Goal: Information Seeking & Learning: Learn about a topic

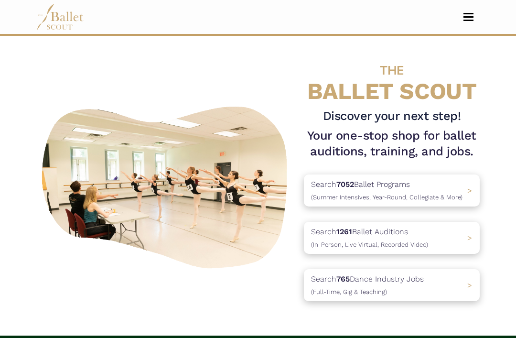
click at [456, 182] on p "Search 7052 Ballet Programs (Summer Intensives, Year-Round, Collegiate & More)" at bounding box center [387, 190] width 152 height 24
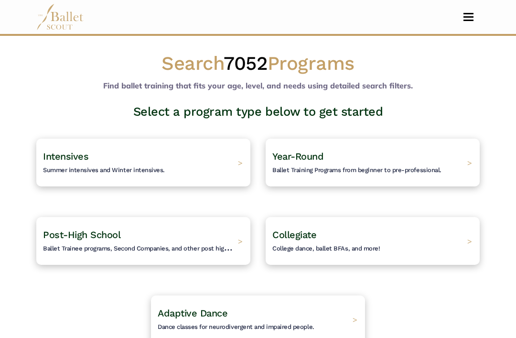
click at [232, 169] on div "Intensives Summer intensives and Winter intensives. >" at bounding box center [143, 163] width 214 height 48
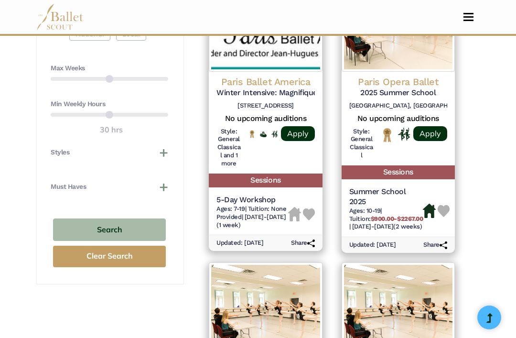
scroll to position [586, 0]
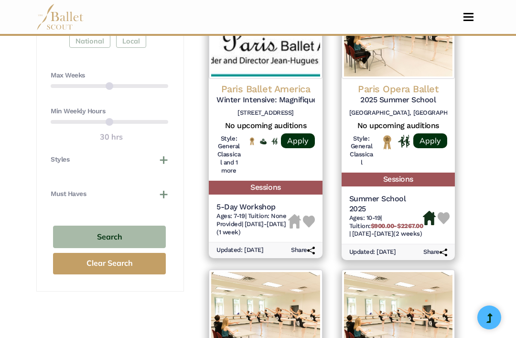
click at [304, 181] on h5 "Sessions" at bounding box center [265, 188] width 113 height 14
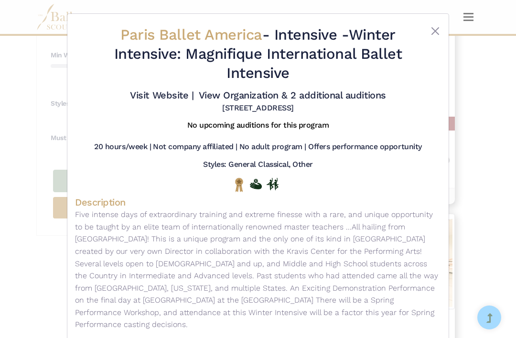
scroll to position [0, 0]
click at [194, 97] on link "Visit Website |" at bounding box center [162, 94] width 64 height 11
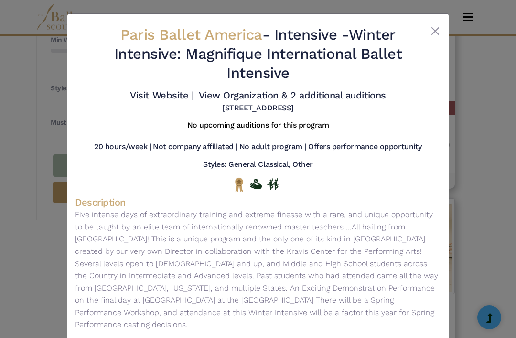
click at [441, 26] on div "Paris Ballet America - Intensive - Winter Intensive: Magnifique International B…" at bounding box center [257, 217] width 381 height 406
click at [434, 33] on button "Close" at bounding box center [435, 30] width 11 height 11
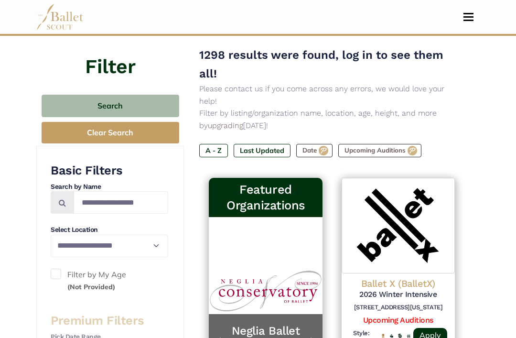
scroll to position [96, 0]
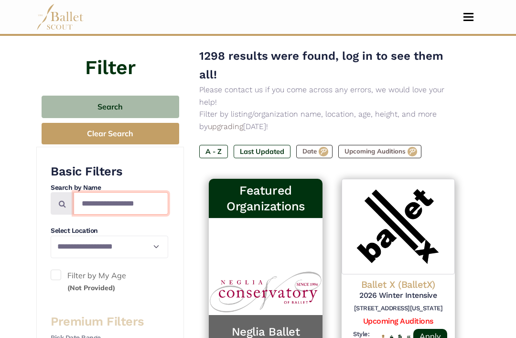
click at [105, 201] on input "Search by names..." at bounding box center [121, 204] width 95 height 22
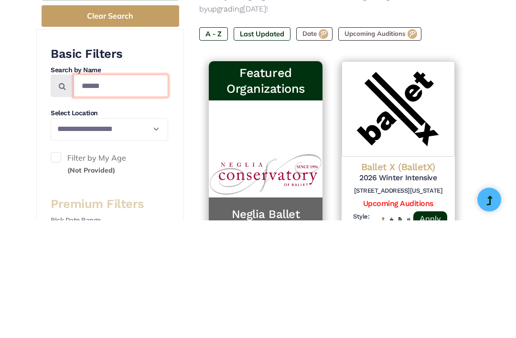
type input "******"
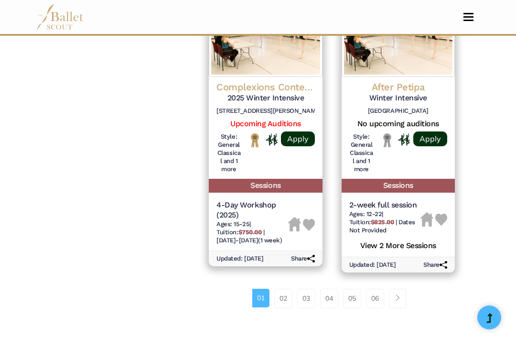
scroll to position [1492, 0]
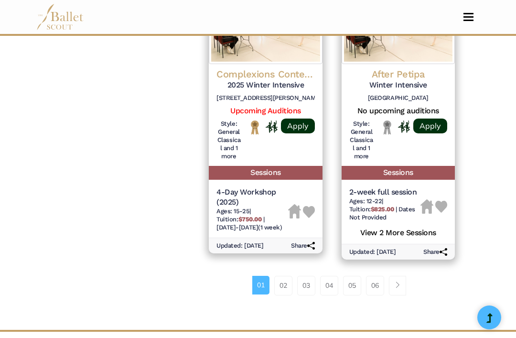
click at [289, 276] on link "02" at bounding box center [283, 285] width 18 height 19
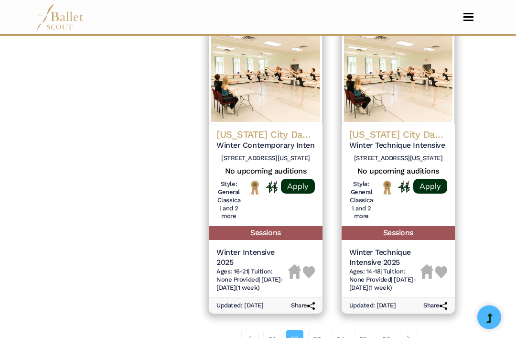
scroll to position [1446, 0]
click at [322, 330] on link "03" at bounding box center [317, 339] width 18 height 19
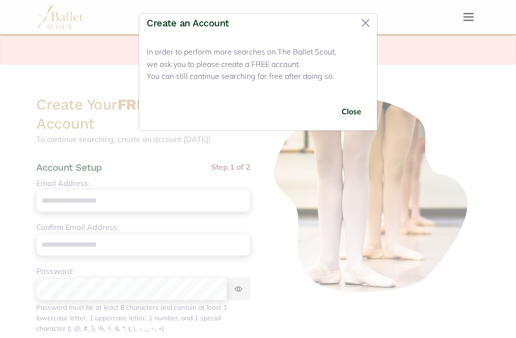
click at [369, 22] on button "Close" at bounding box center [365, 22] width 15 height 15
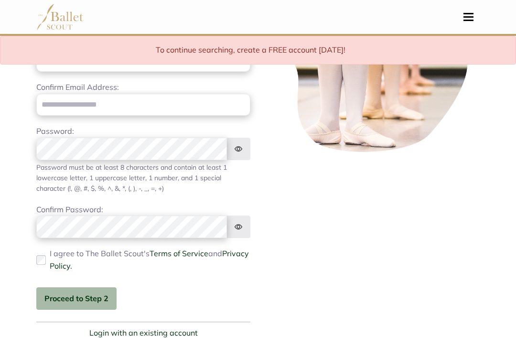
scroll to position [160, 0]
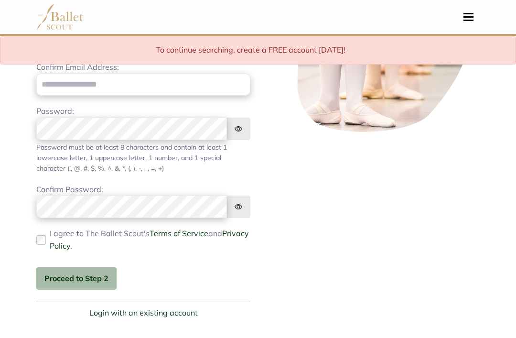
click at [179, 315] on link "Login with an existing account" at bounding box center [143, 313] width 108 height 12
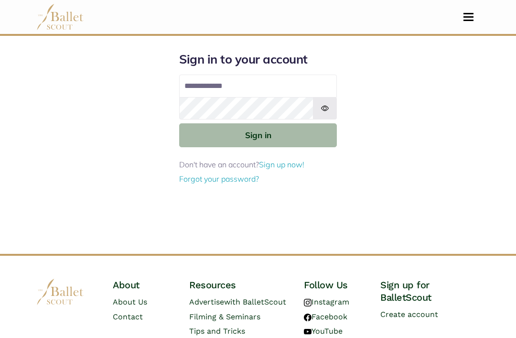
click at [289, 85] on input "Email address" at bounding box center [258, 86] width 158 height 23
type input "**********"
click at [258, 135] on button "Sign in" at bounding box center [258, 134] width 158 height 23
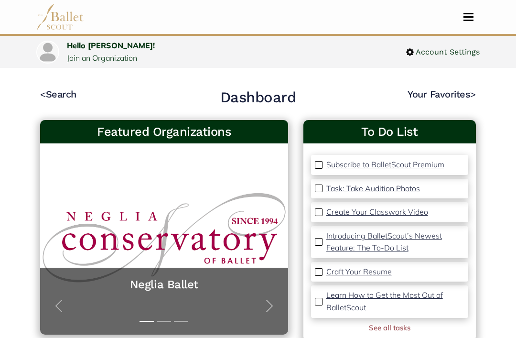
click at [60, 89] on link "< Search" at bounding box center [58, 93] width 36 height 11
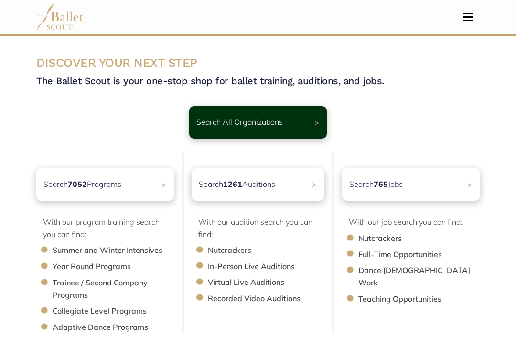
click at [312, 118] on div "Search All Organizations >" at bounding box center [258, 122] width 138 height 33
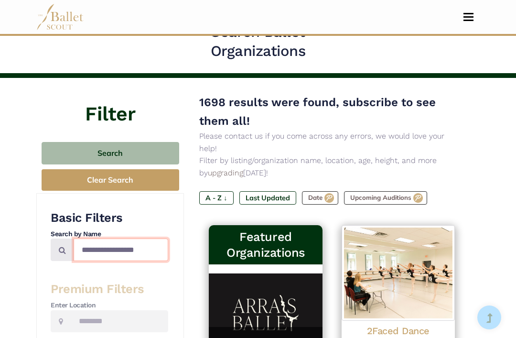
click at [143, 247] on input "Search by names..." at bounding box center [121, 250] width 95 height 22
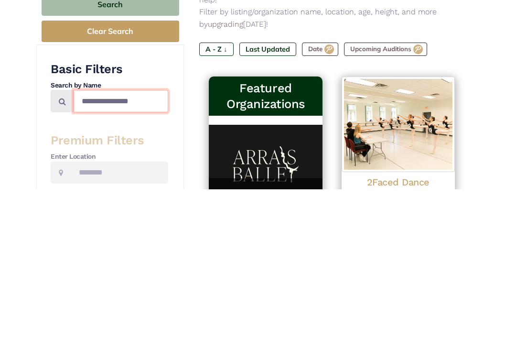
type input "**********"
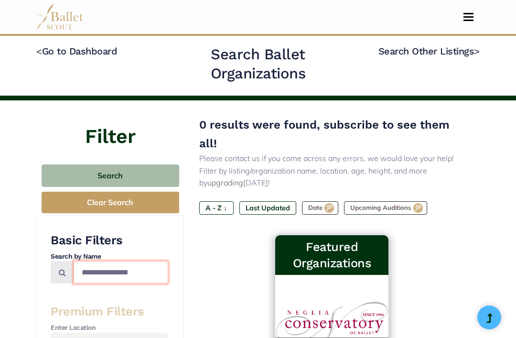
click at [159, 271] on input "**********" at bounding box center [121, 272] width 95 height 22
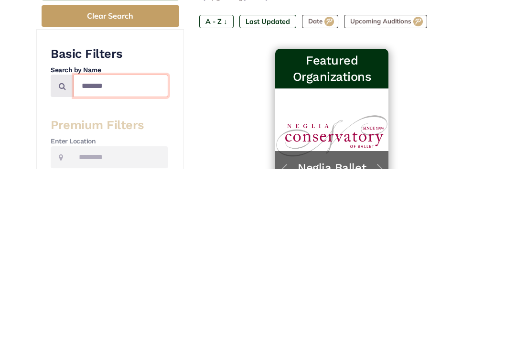
type input "******"
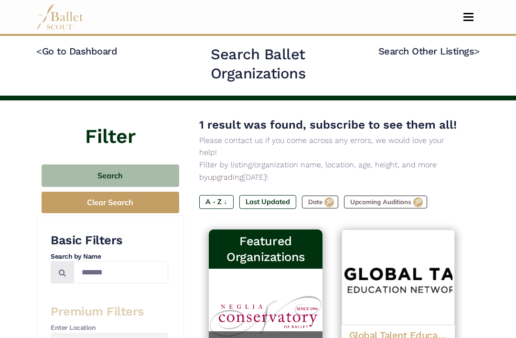
click at [74, 50] on link "< Go to Dashboard" at bounding box center [76, 50] width 81 height 11
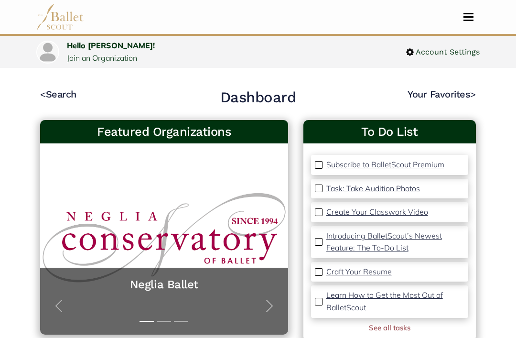
click at [66, 97] on link "< Search" at bounding box center [58, 93] width 36 height 11
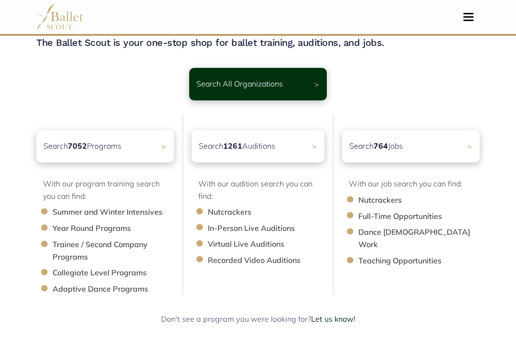
scroll to position [38, 0]
click at [150, 153] on div "Search 7052 Programs >" at bounding box center [105, 146] width 138 height 33
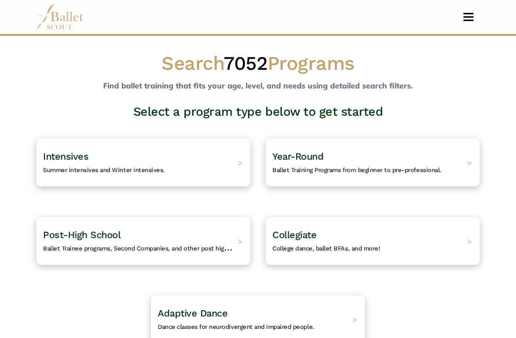
click at [220, 177] on div "Intensives Summer intensives and Winter intensives. >" at bounding box center [143, 163] width 214 height 48
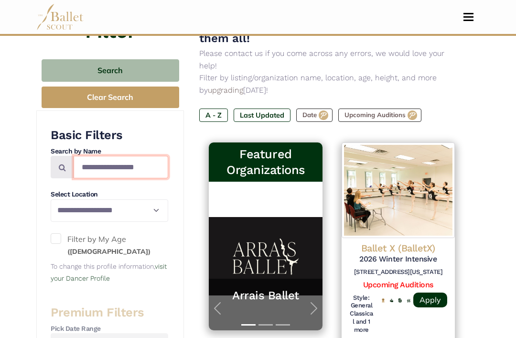
click at [143, 169] on input "Search by names..." at bounding box center [121, 167] width 95 height 22
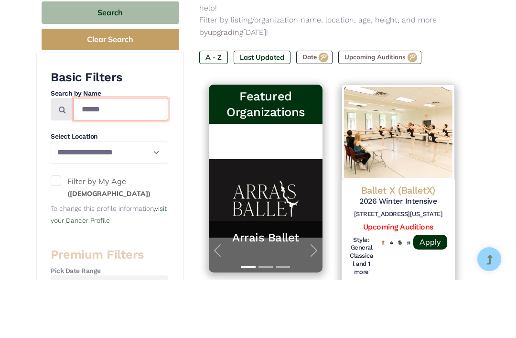
type input "******"
click at [149, 60] on button "Search" at bounding box center [111, 71] width 138 height 22
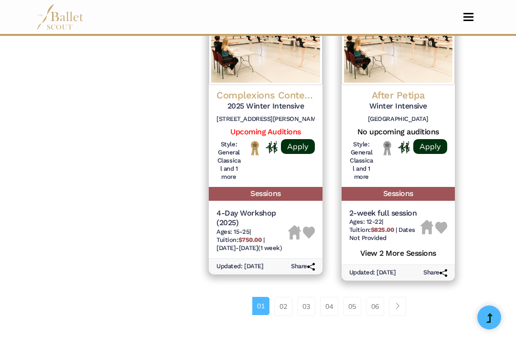
scroll to position [1568, 0]
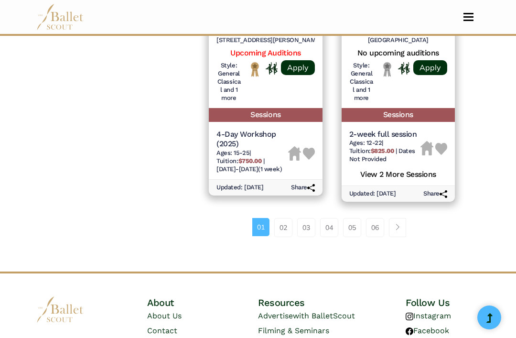
click at [325, 218] on link "04" at bounding box center [329, 227] width 18 height 19
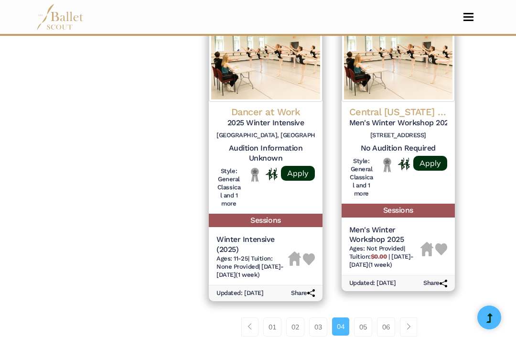
scroll to position [1474, 0]
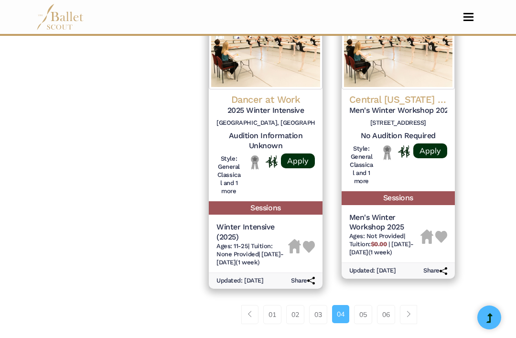
click at [369, 305] on link "05" at bounding box center [363, 314] width 18 height 19
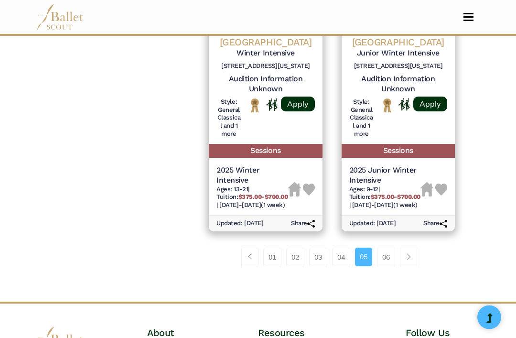
scroll to position [1558, 0]
click at [388, 248] on link "06" at bounding box center [386, 257] width 18 height 19
